Goal: Information Seeking & Learning: Check status

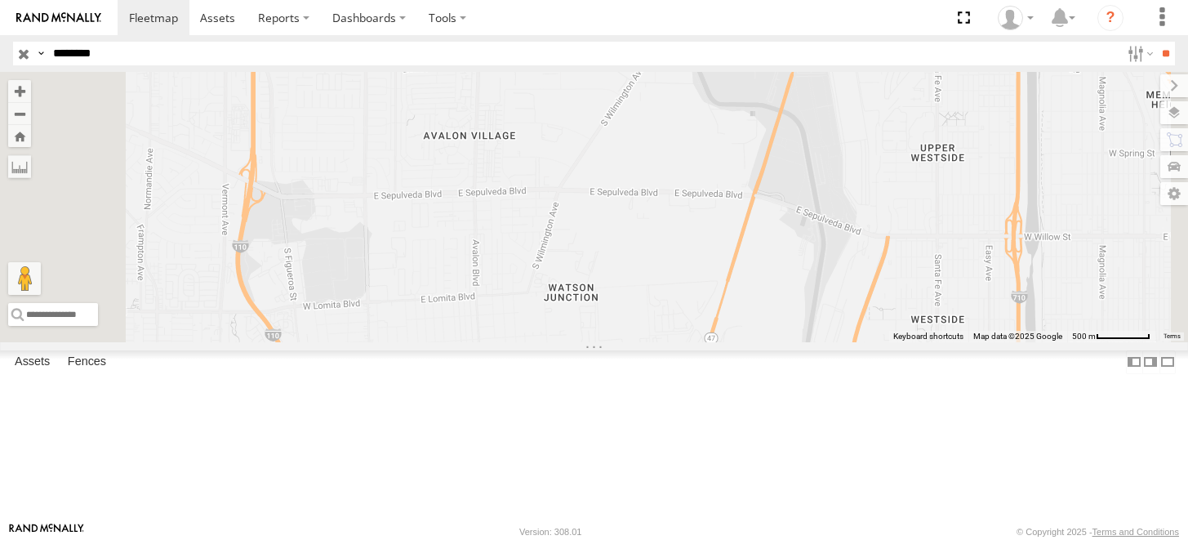
click at [138, 52] on input "********" at bounding box center [584, 54] width 1074 height 24
click at [1156, 42] on input "**" at bounding box center [1165, 54] width 19 height 24
click at [0, 0] on div "NHZ10842" at bounding box center [0, 0] width 0 height 0
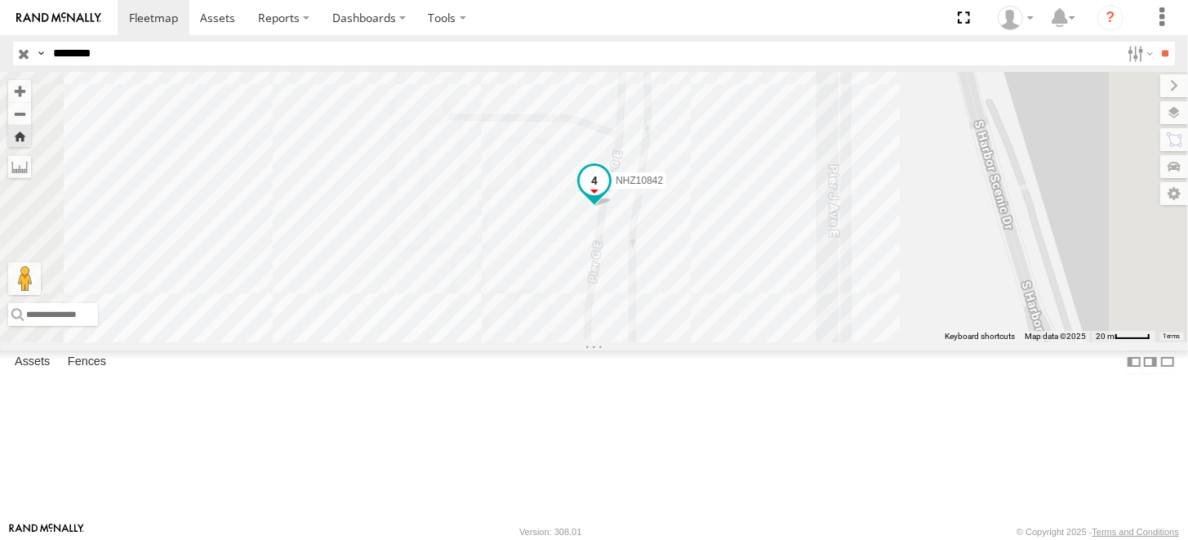
click at [609, 195] on span at bounding box center [594, 180] width 29 height 29
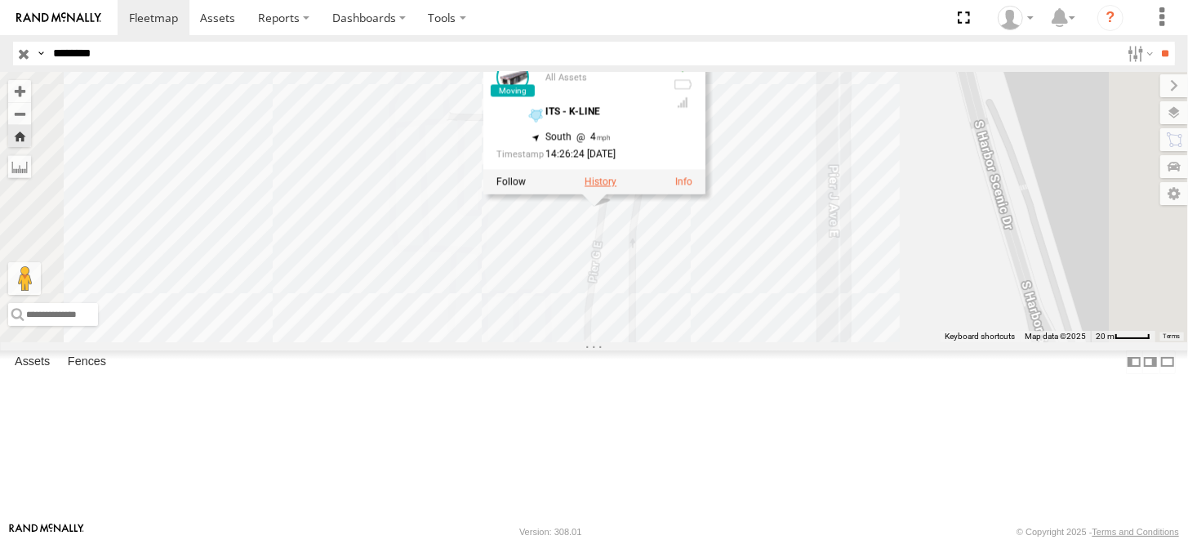
click at [616, 188] on label at bounding box center [601, 181] width 32 height 11
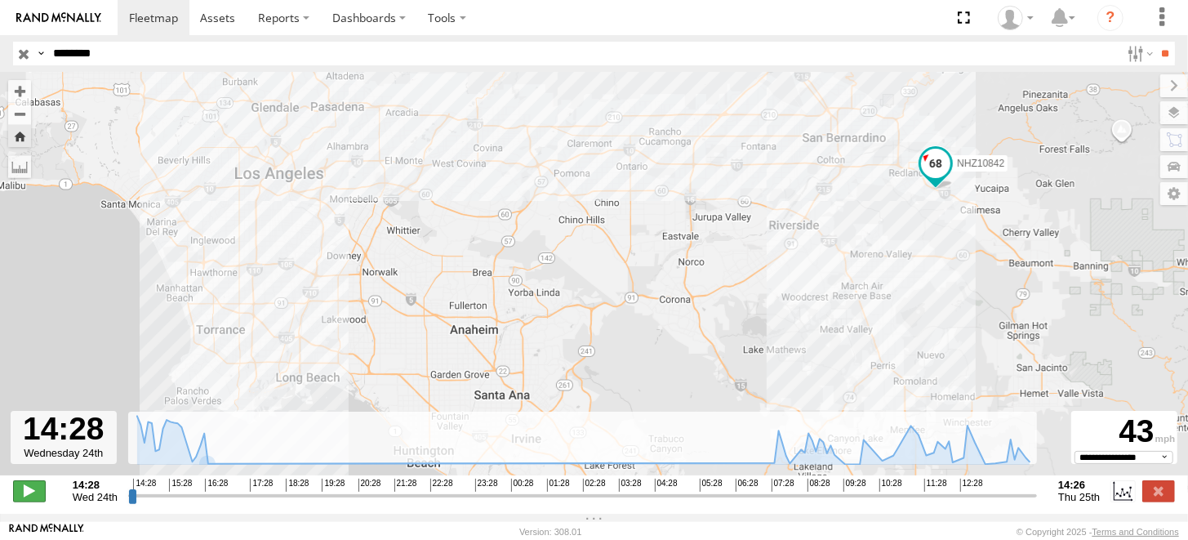
click at [31, 501] on span at bounding box center [29, 490] width 33 height 21
drag, startPoint x: 136, startPoint y: 504, endPoint x: 1027, endPoint y: 511, distance: 891.5
click at [1027, 503] on input "range" at bounding box center [582, 495] width 909 height 16
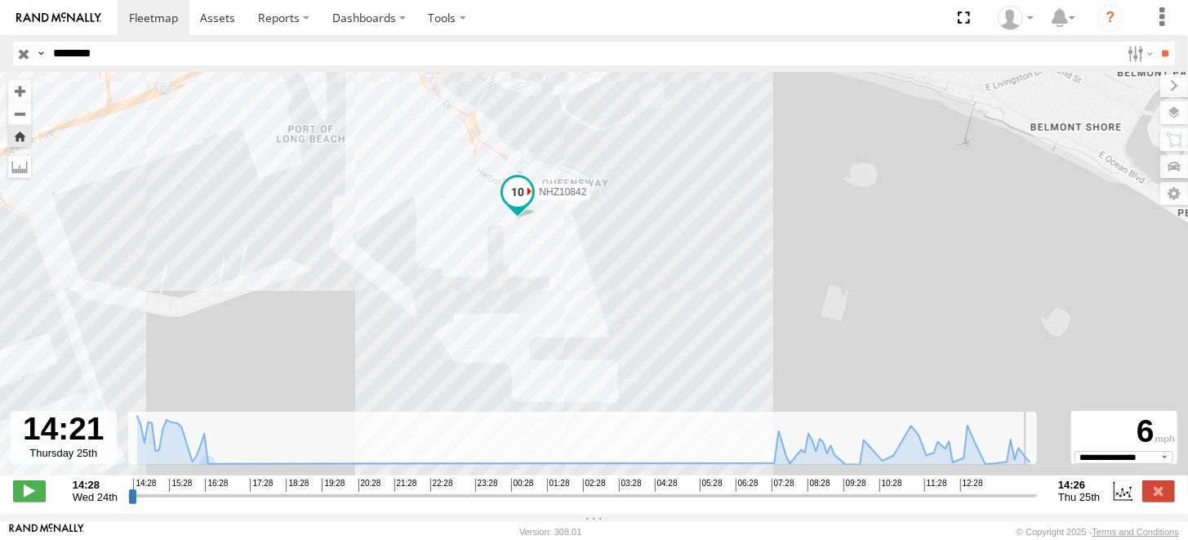
drag, startPoint x: 332, startPoint y: 367, endPoint x: 354, endPoint y: 202, distance: 167.2
click at [354, 202] on div "NHZ10842" at bounding box center [594, 282] width 1188 height 420
click at [456, 253] on div "NHZ10842" at bounding box center [594, 282] width 1188 height 420
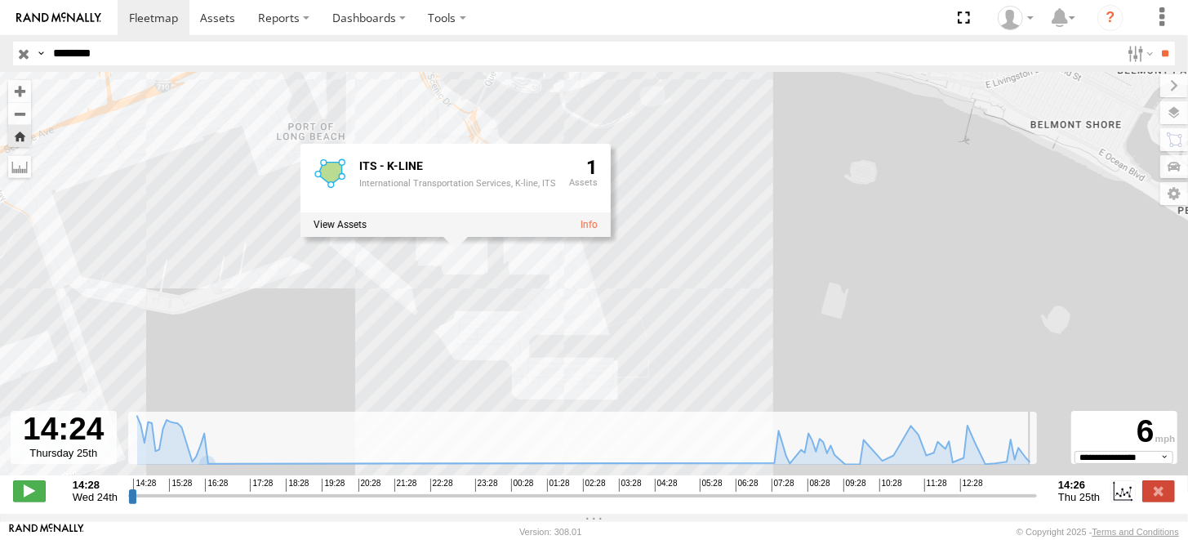
click at [638, 294] on div "NHZ10842 ITS - K-LINE International Transportation Services, K-line, ITS 1" at bounding box center [594, 282] width 1188 height 420
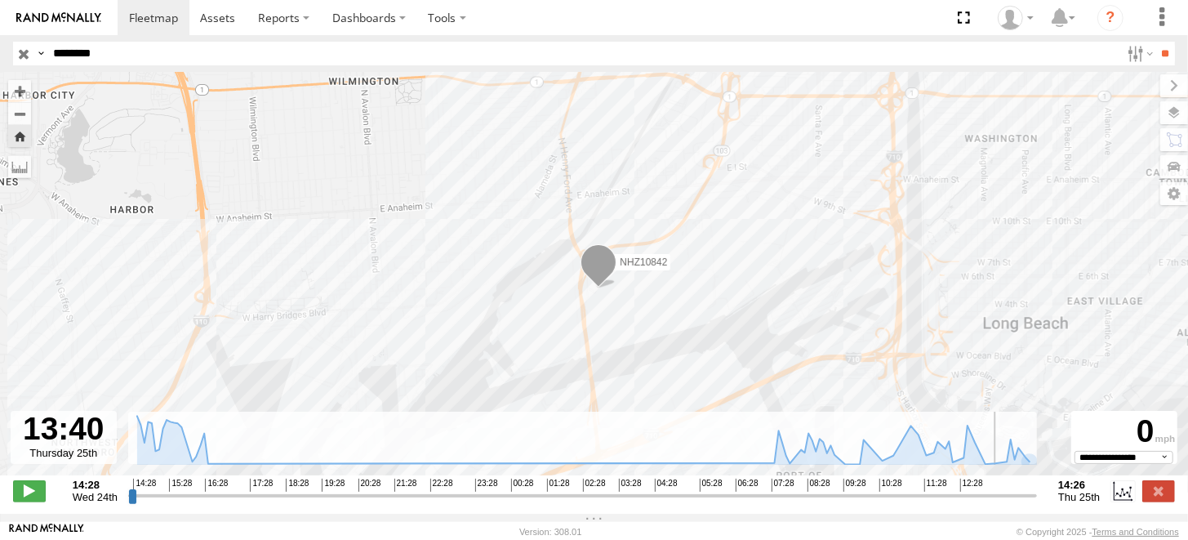
drag, startPoint x: 1034, startPoint y: 505, endPoint x: 1003, endPoint y: 505, distance: 30.2
click at [1003, 503] on input "range" at bounding box center [582, 495] width 909 height 16
click at [673, 322] on div "NHZ10842" at bounding box center [594, 282] width 1188 height 420
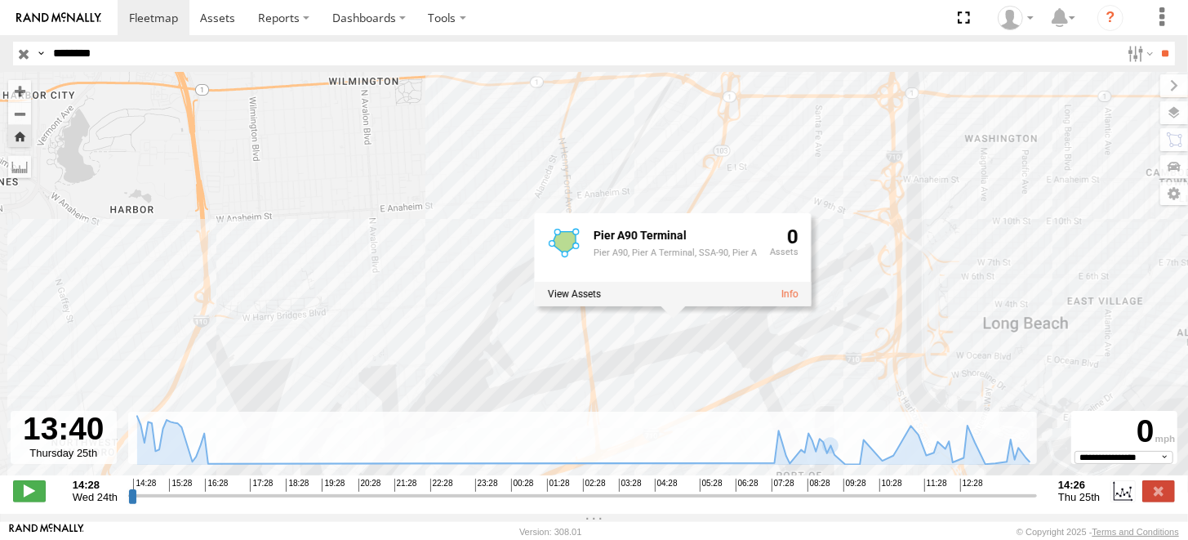
click at [684, 377] on div "NHZ10842 Pier A90 Terminal Pier A90, Pier A Terminal, SSA-90, Pier A 0" at bounding box center [594, 282] width 1188 height 420
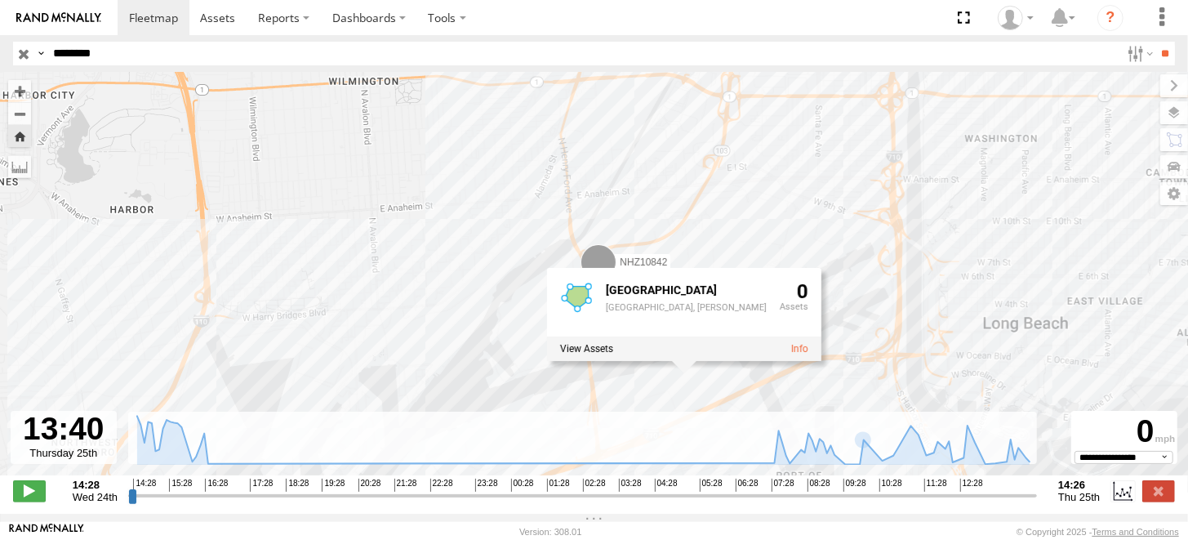
click at [896, 247] on div "NHZ10842 [GEOGRAPHIC_DATA], Pier S 0" at bounding box center [594, 282] width 1188 height 420
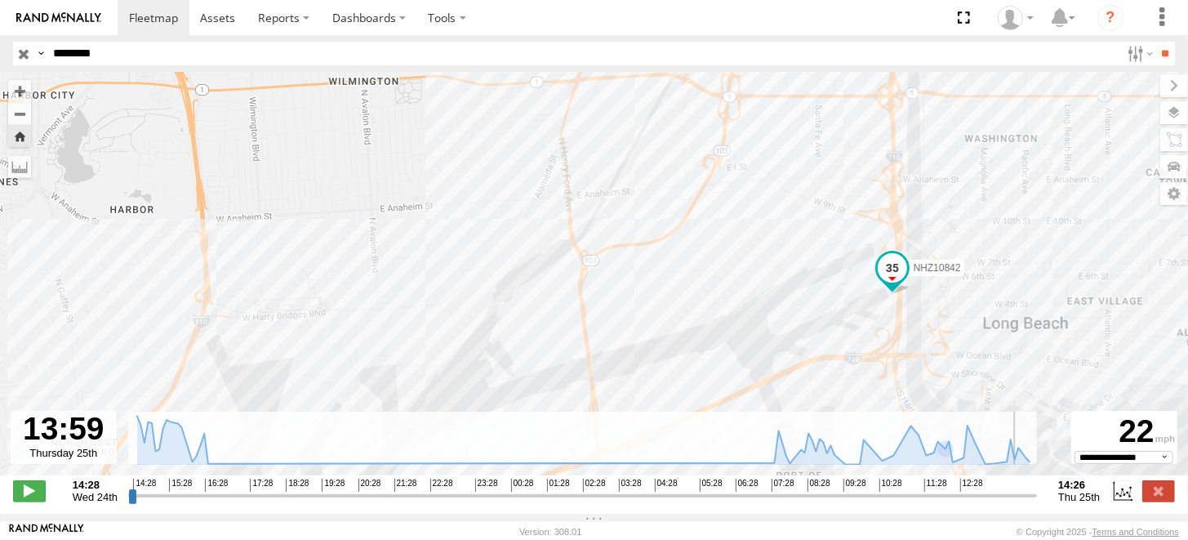
drag, startPoint x: 1003, startPoint y: 498, endPoint x: 1016, endPoint y: 498, distance: 13.1
click at [1016, 498] on input "range" at bounding box center [582, 495] width 909 height 16
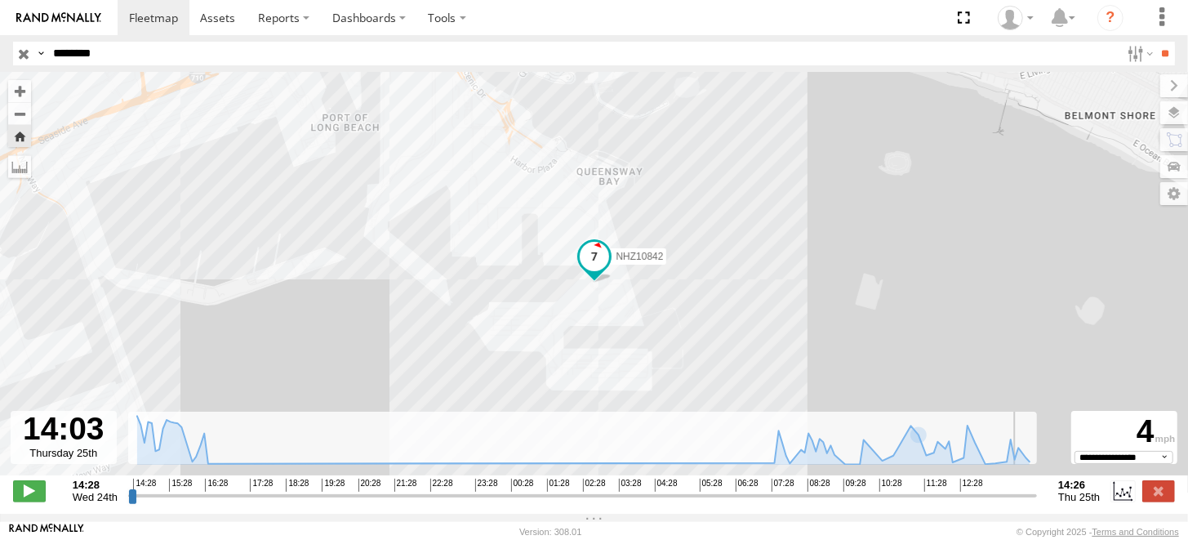
click at [1018, 501] on input "range" at bounding box center [582, 495] width 909 height 16
click at [361, 51] on input "********" at bounding box center [584, 54] width 1074 height 24
click at [1156, 42] on input "**" at bounding box center [1165, 54] width 19 height 24
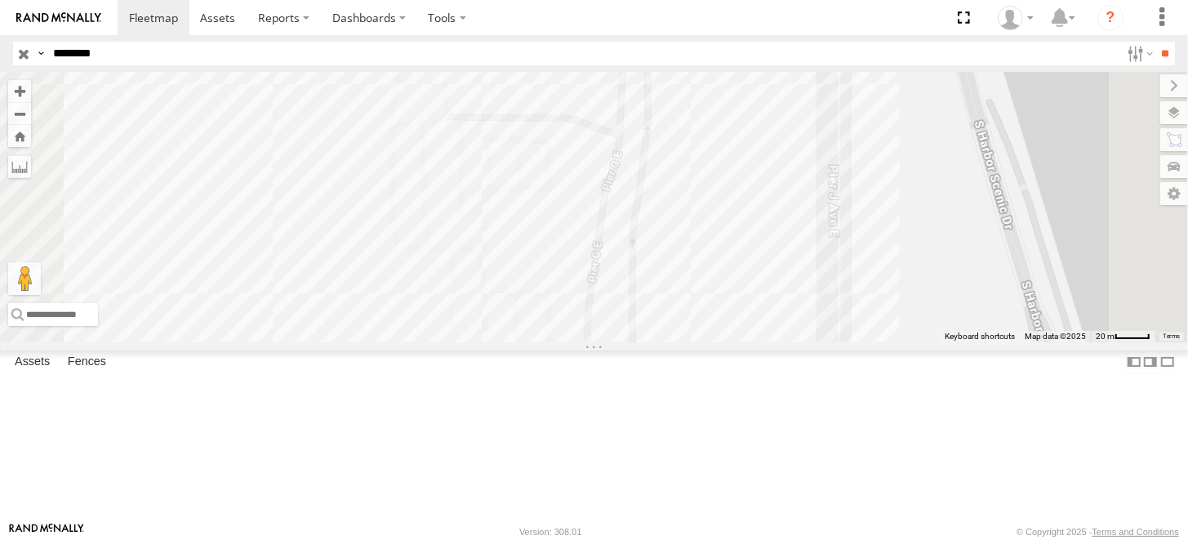
click at [0, 0] on div "All Assets" at bounding box center [0, 0] width 0 height 0
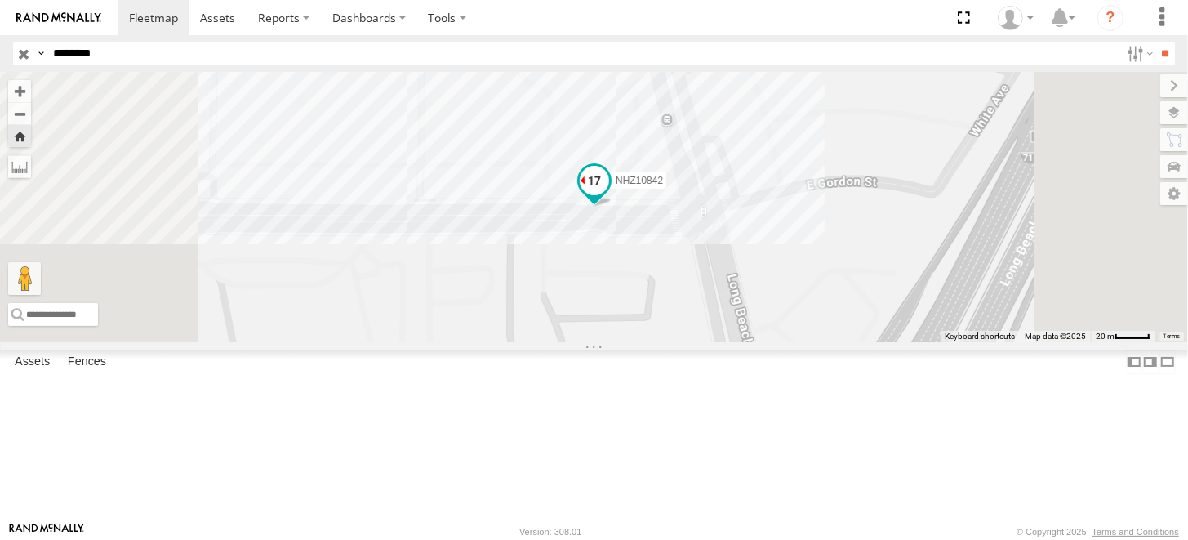
click at [609, 195] on span at bounding box center [594, 180] width 29 height 29
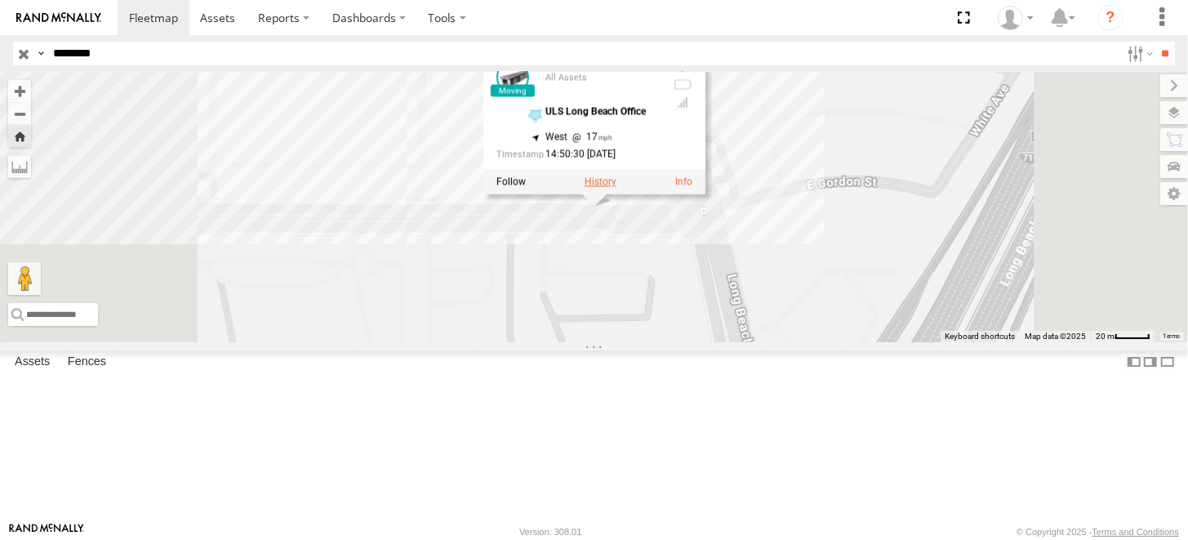
click at [616, 188] on label at bounding box center [601, 181] width 32 height 11
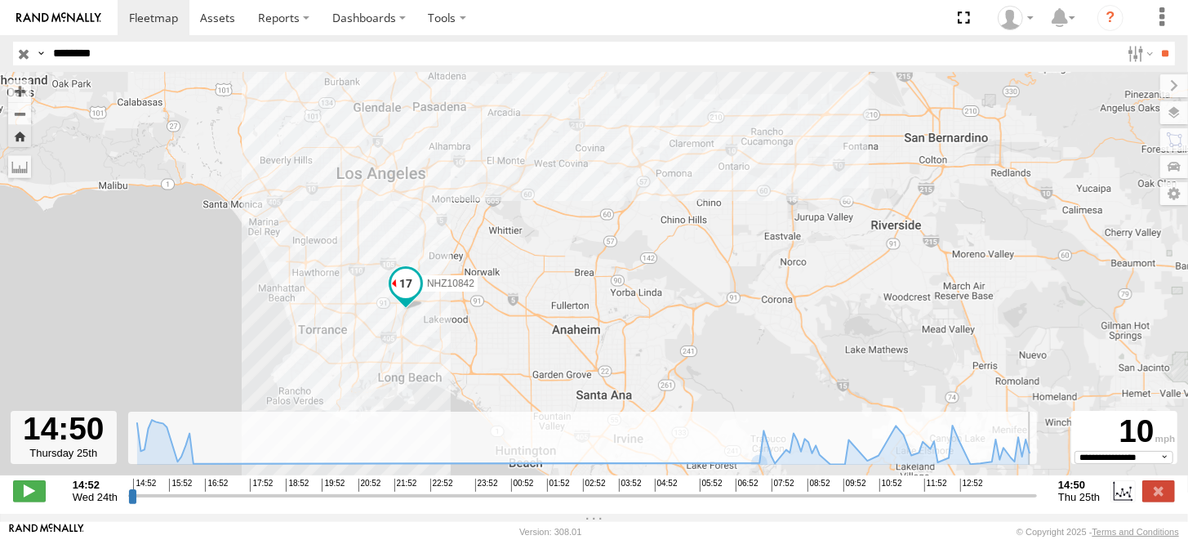
drag, startPoint x: 763, startPoint y: 502, endPoint x: 1038, endPoint y: 518, distance: 275.6
click at [1037, 503] on input "range" at bounding box center [582, 495] width 909 height 16
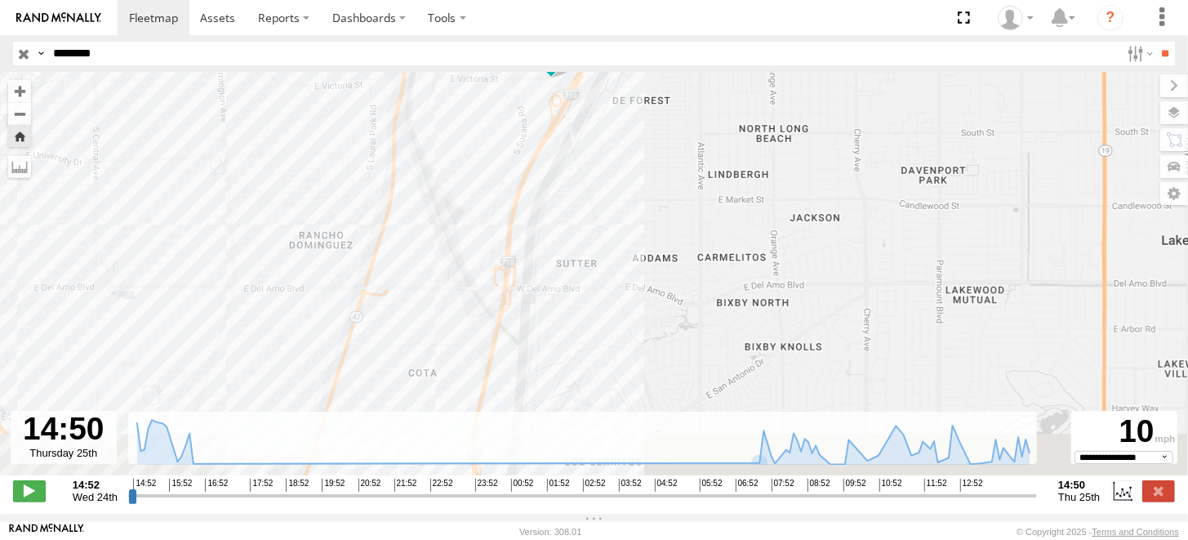
drag, startPoint x: 592, startPoint y: 391, endPoint x: 586, endPoint y: 59, distance: 332.3
click at [586, 59] on body at bounding box center [594, 270] width 1188 height 540
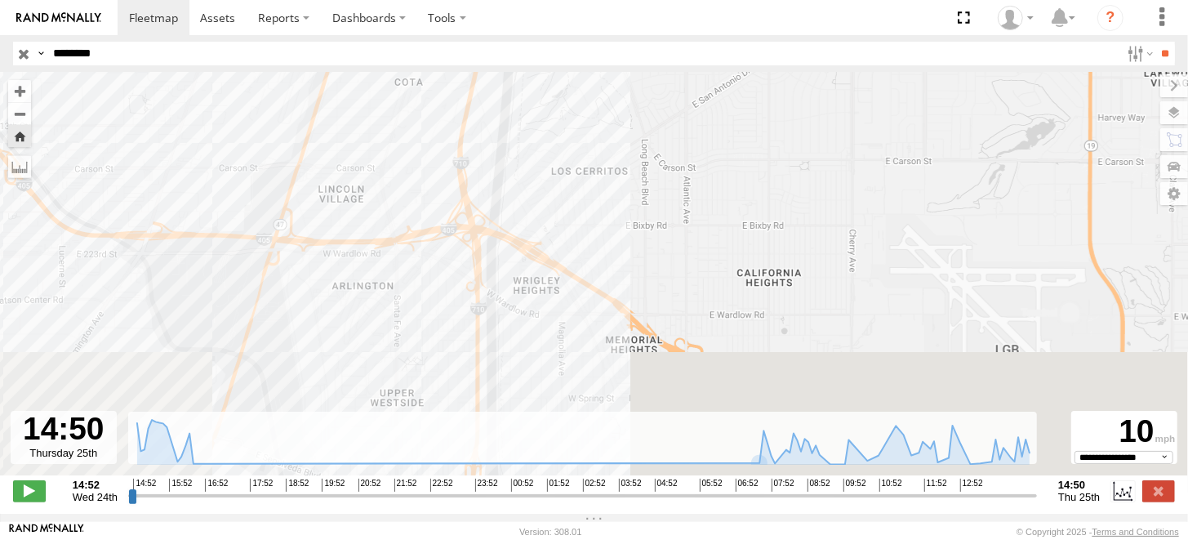
drag, startPoint x: 587, startPoint y: 285, endPoint x: 545, endPoint y: 108, distance: 182.0
click at [574, 21] on body at bounding box center [594, 270] width 1188 height 540
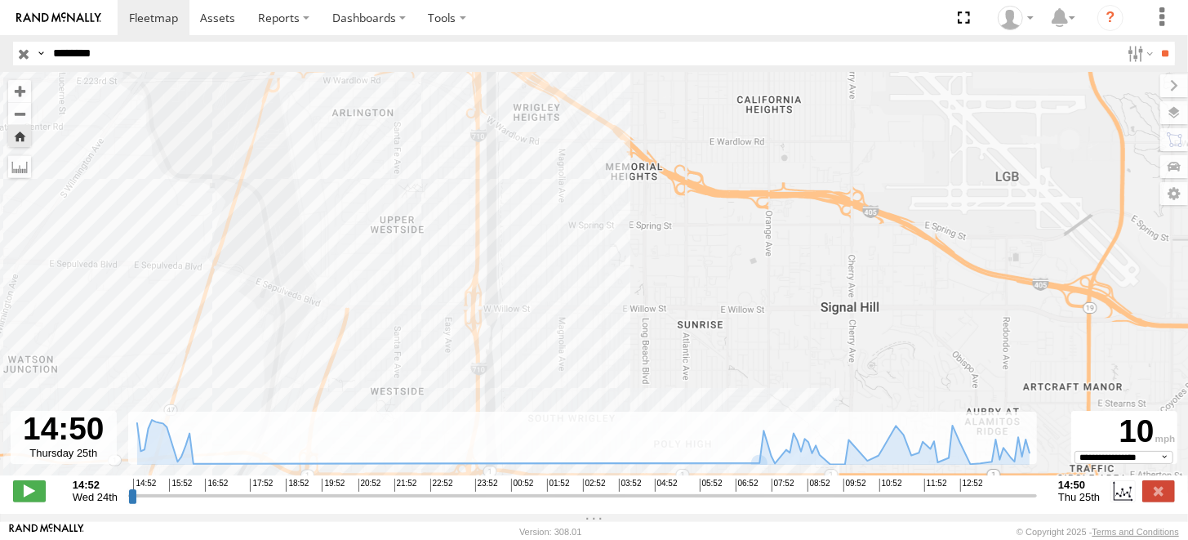
drag, startPoint x: 538, startPoint y: 294, endPoint x: 542, endPoint y: 38, distance: 255.6
click at [542, 37] on body at bounding box center [594, 270] width 1188 height 540
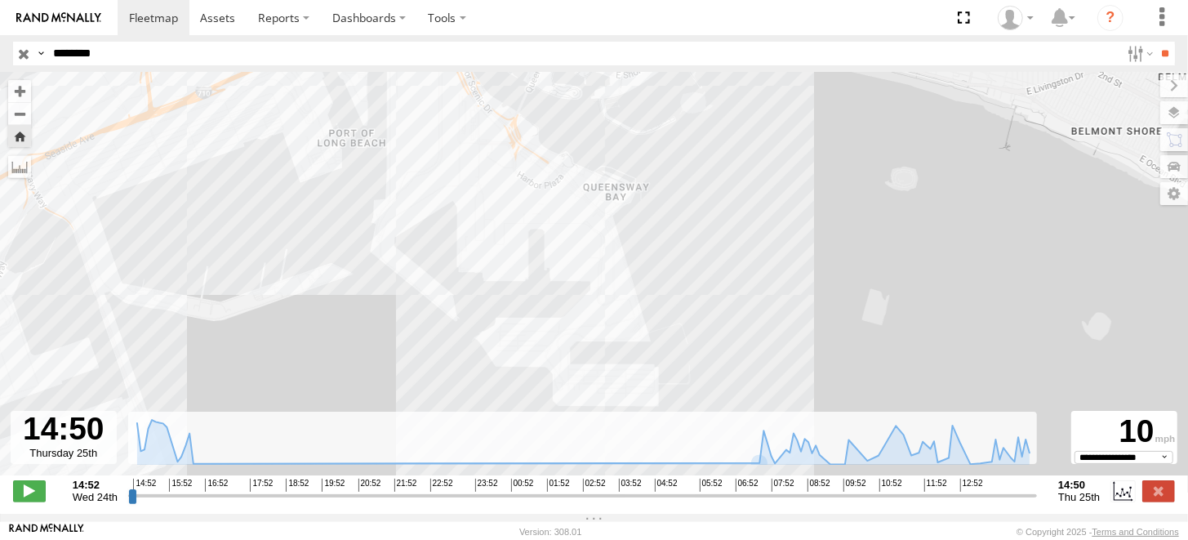
drag, startPoint x: 531, startPoint y: 309, endPoint x: 496, endPoint y: 97, distance: 215.0
click at [496, 97] on div "NHZ10842" at bounding box center [594, 282] width 1188 height 420
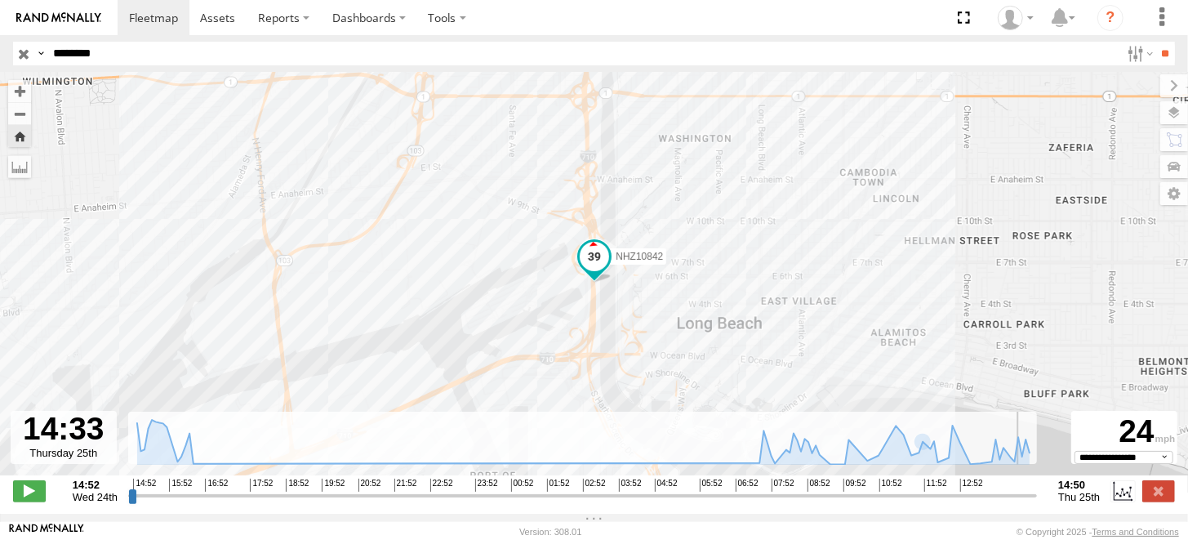
drag, startPoint x: 1033, startPoint y: 505, endPoint x: 1022, endPoint y: 500, distance: 11.7
type input "**********"
click at [1022, 500] on input "range" at bounding box center [582, 495] width 909 height 16
